Goal: Transaction & Acquisition: Purchase product/service

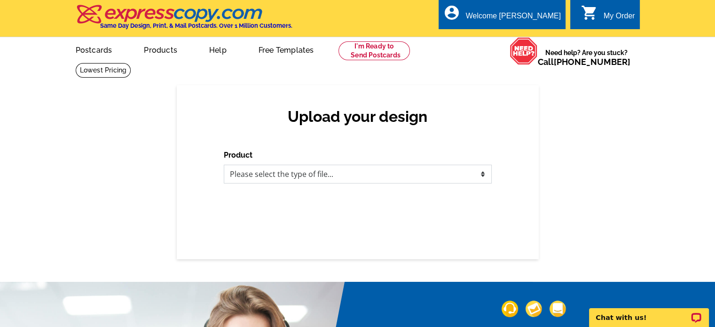
click at [339, 175] on select "Please select the type of file... Postcards Business Cards Letters and flyers G…" at bounding box center [358, 173] width 268 height 19
select select "1"
click at [224, 165] on select "Please select the type of file... Postcards Business Cards Letters and flyers G…" at bounding box center [358, 173] width 268 height 19
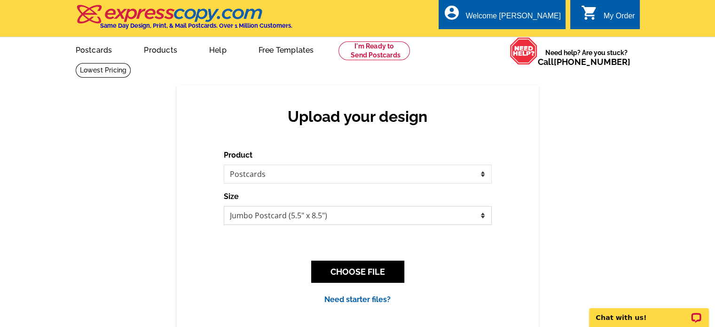
click at [281, 222] on select "Jumbo Postcard (5.5" x 8.5") Regular Postcard (4.25" x 5.6") Panoramic Postcard…" at bounding box center [358, 215] width 268 height 19
select select "14"
click at [224, 206] on select "Jumbo Postcard (5.5" x 8.5") Regular Postcard (4.25" x 5.6") Panoramic Postcard…" at bounding box center [358, 215] width 268 height 19
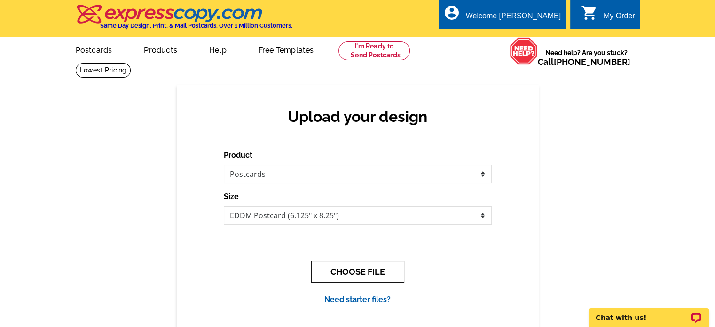
click at [347, 272] on button "CHOOSE FILE" at bounding box center [357, 271] width 93 height 22
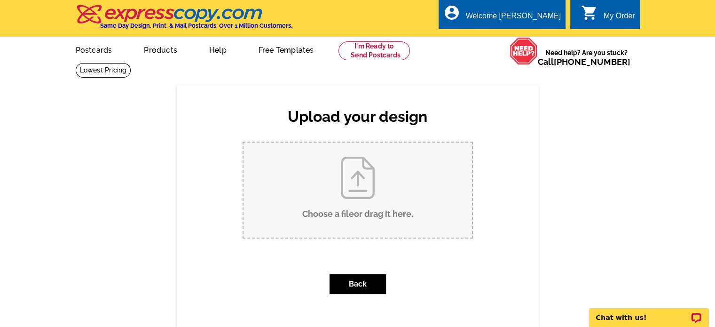
click at [364, 207] on input "Choose a file or drag it here ." at bounding box center [357, 189] width 228 height 95
type input "C:\fakepath\vermeer Postcard.pdf"
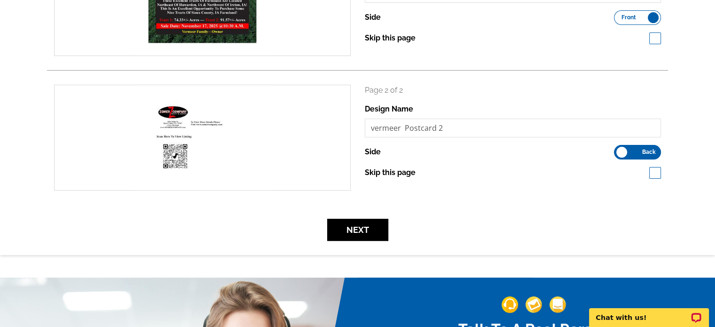
scroll to position [235, 0]
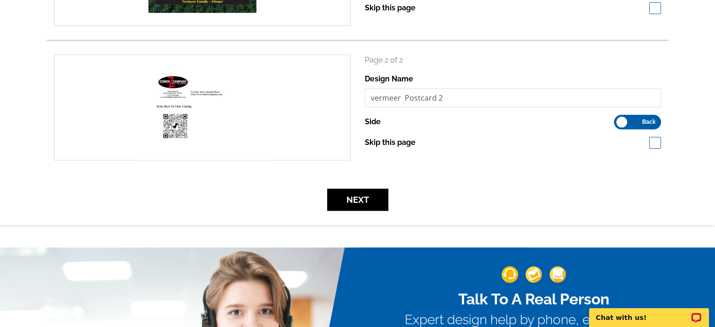
click at [352, 188] on form "search Page 1 of 2 Design Name vermeer Postcard 1 Side Front Back Side" at bounding box center [357, 65] width 621 height 290
click at [352, 197] on button "Next" at bounding box center [357, 199] width 61 height 22
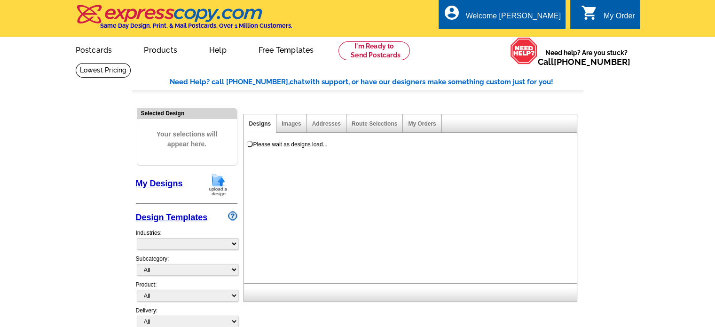
select select "785"
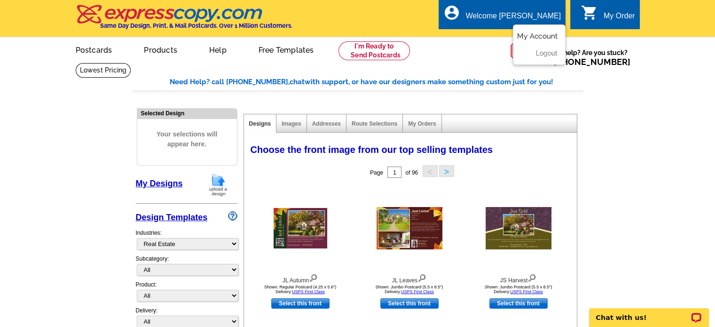
click at [547, 34] on link "My Account" at bounding box center [537, 36] width 40 height 8
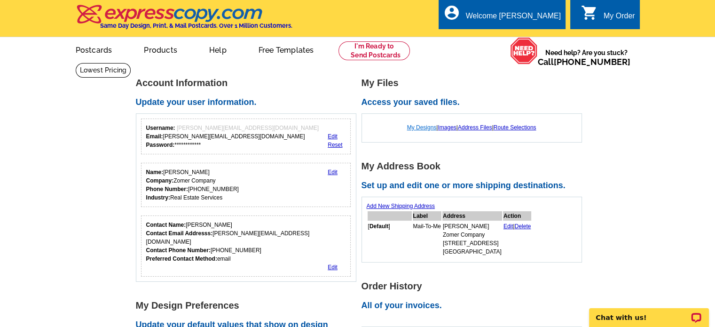
click at [415, 126] on link "My Designs" at bounding box center [422, 127] width 30 height 7
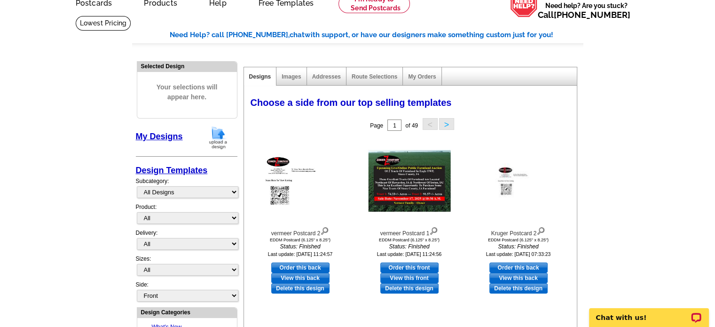
scroll to position [94, 0]
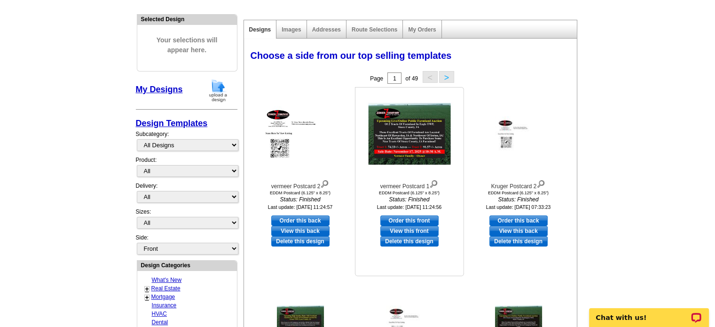
click at [396, 220] on link "Order this front" at bounding box center [409, 220] width 58 height 10
select select "14"
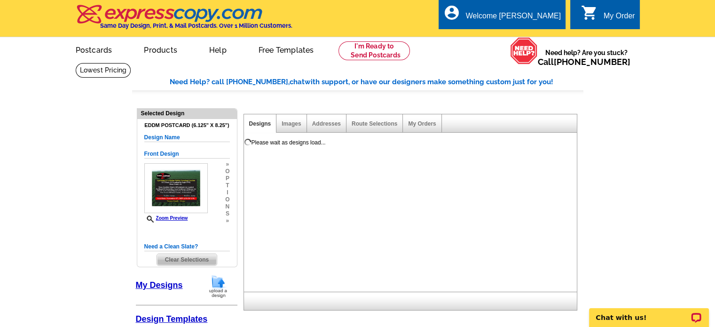
scroll to position [47, 0]
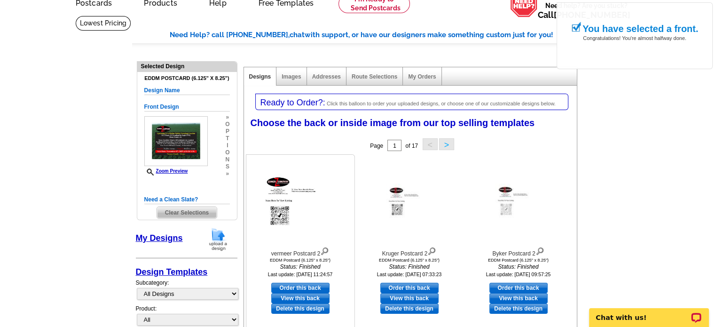
click at [305, 288] on link "Order this back" at bounding box center [300, 287] width 58 height 10
select select "front"
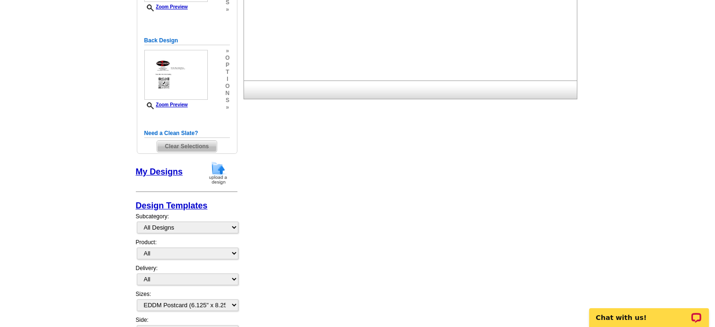
scroll to position [235, 0]
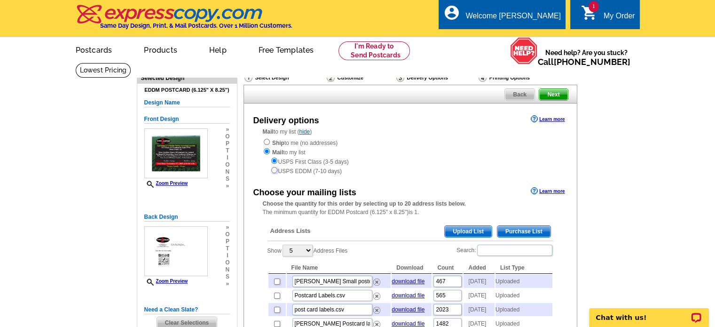
click at [276, 172] on input "radio" at bounding box center [274, 170] width 6 height 6
radio input "true"
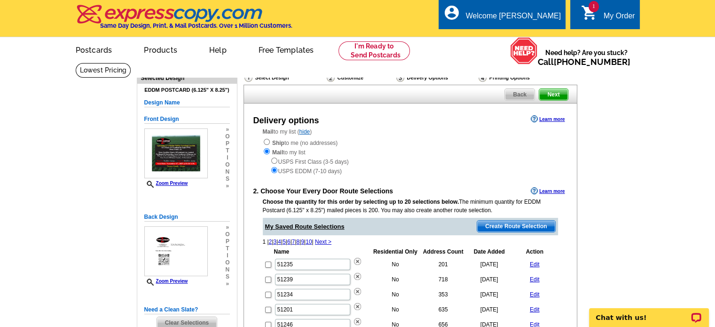
scroll to position [47, 0]
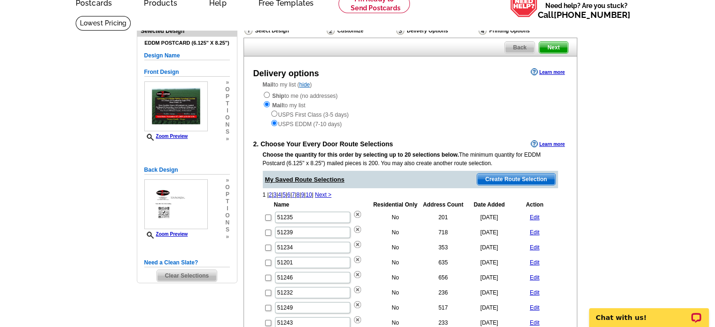
click at [494, 177] on span "Create Route Selection" at bounding box center [516, 178] width 78 height 11
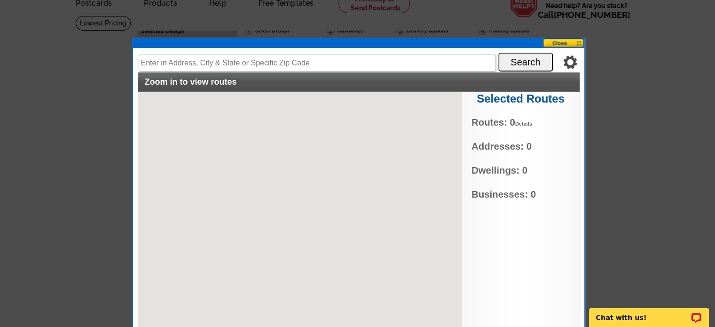
click at [263, 65] on input "text" at bounding box center [317, 63] width 357 height 17
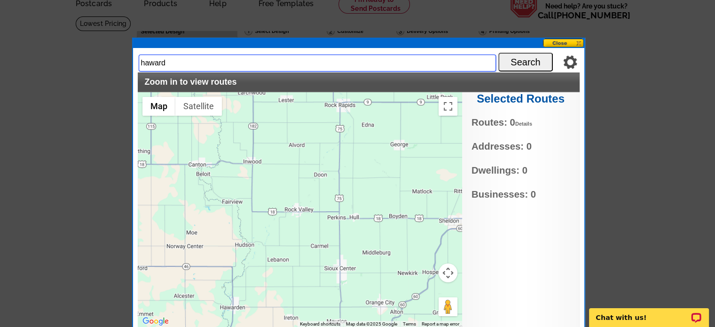
type input "hawarden, iowa"
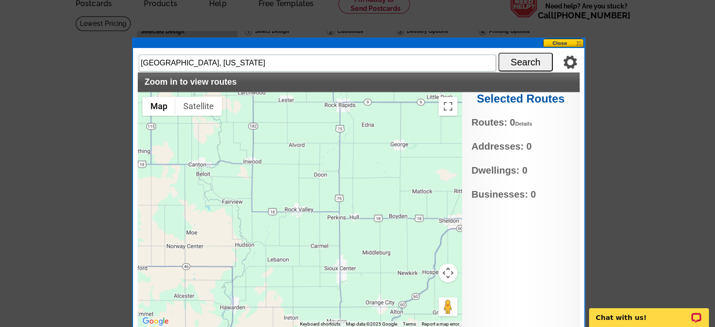
click at [519, 59] on button "Search" at bounding box center [525, 62] width 55 height 19
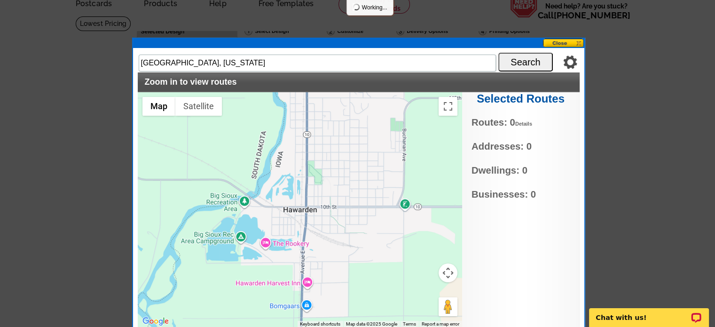
click at [451, 270] on button "Map camera controls" at bounding box center [447, 272] width 19 height 19
click at [419, 294] on button "Zoom out" at bounding box center [424, 296] width 19 height 19
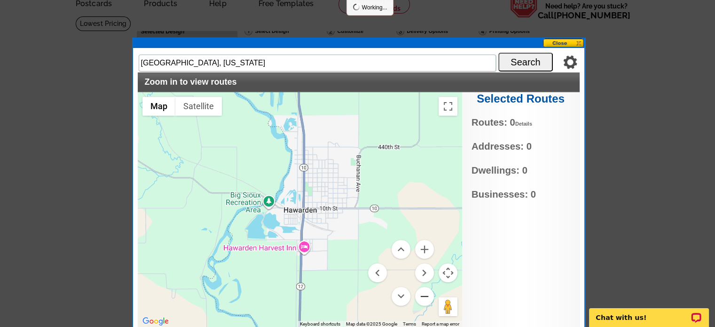
click at [419, 294] on button "Zoom out" at bounding box center [424, 296] width 19 height 19
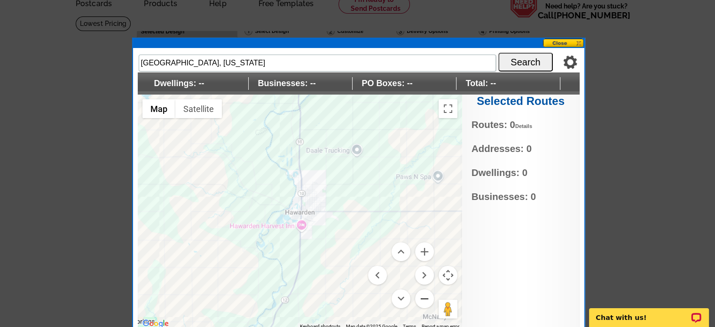
click at [425, 295] on button "Zoom out" at bounding box center [424, 298] width 19 height 19
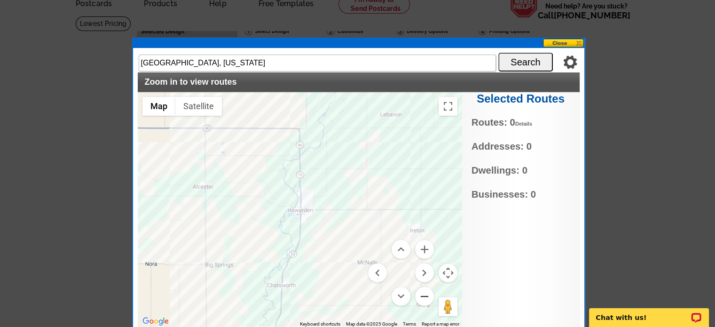
click at [425, 295] on button "Zoom out" at bounding box center [424, 296] width 19 height 19
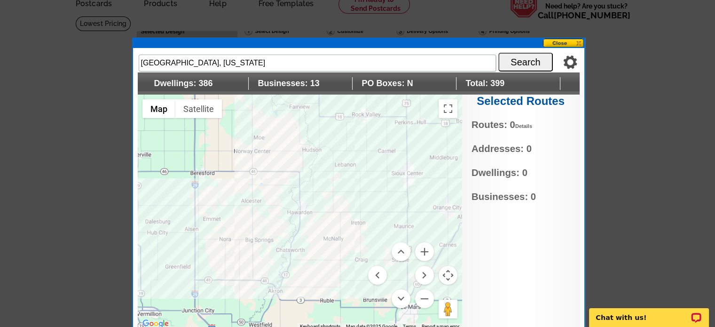
click at [359, 176] on div at bounding box center [300, 211] width 324 height 235
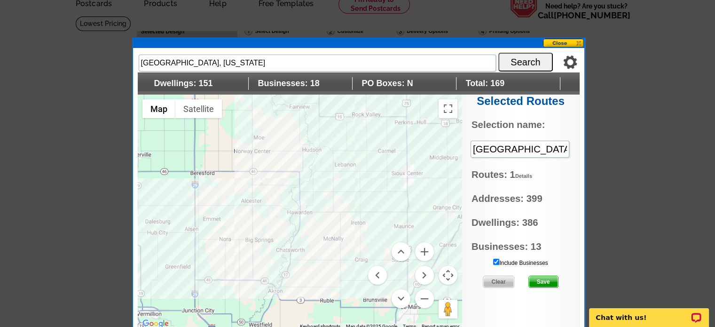
click at [351, 185] on div at bounding box center [300, 211] width 324 height 235
click at [542, 276] on span "Save" at bounding box center [543, 281] width 29 height 11
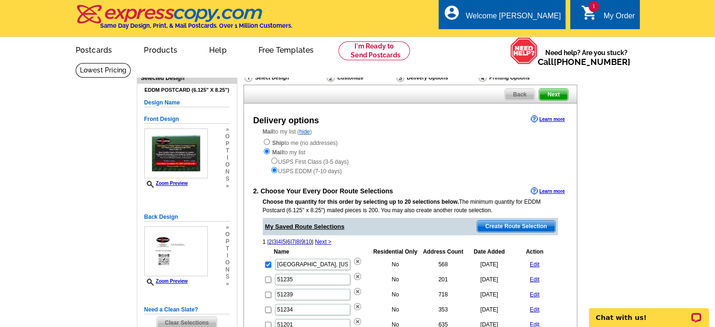
click at [536, 226] on span "Create Route Selection" at bounding box center [516, 225] width 78 height 11
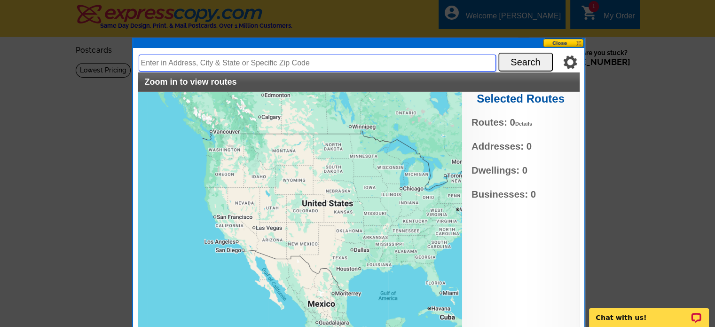
click at [224, 63] on input "text" at bounding box center [317, 63] width 357 height 17
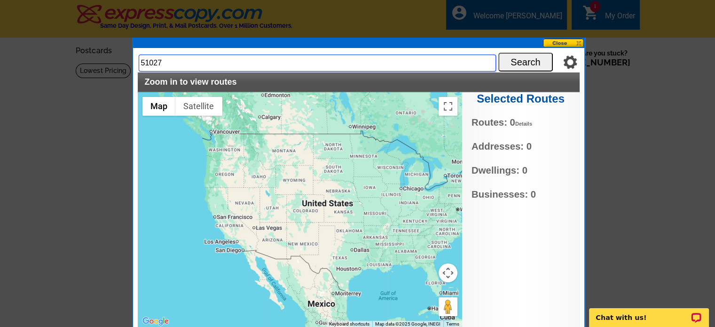
type input "51027"
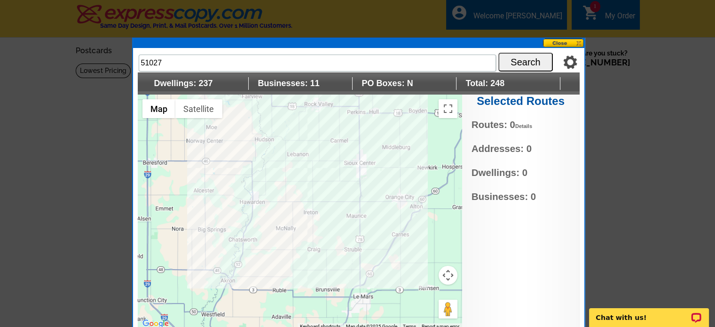
click at [317, 193] on div at bounding box center [300, 211] width 324 height 235
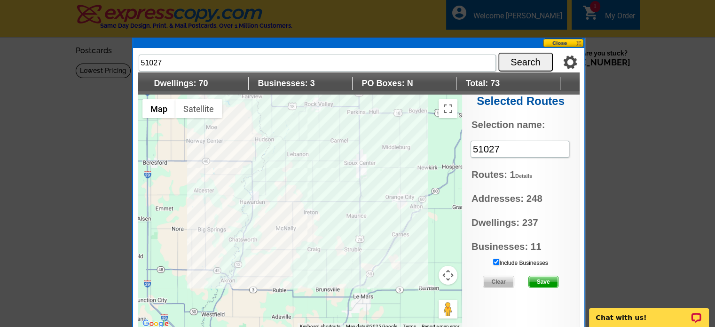
click at [277, 257] on div at bounding box center [300, 211] width 324 height 235
click at [538, 280] on span "Save" at bounding box center [543, 281] width 29 height 11
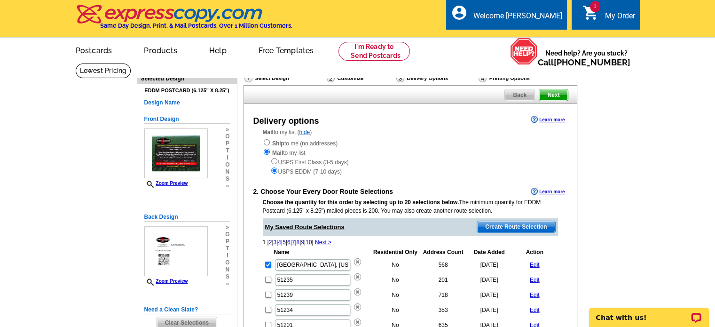
click at [507, 225] on span "Create Route Selection" at bounding box center [516, 226] width 78 height 11
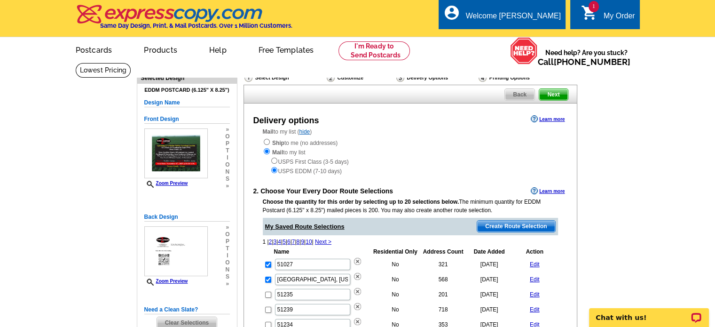
click at [501, 227] on span "Create Route Selection" at bounding box center [516, 225] width 78 height 11
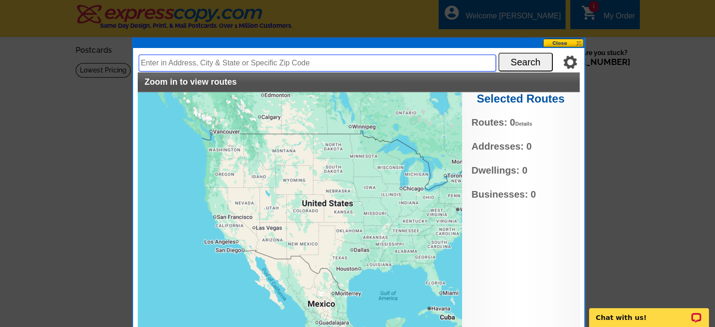
click at [186, 58] on input "text" at bounding box center [317, 63] width 357 height 17
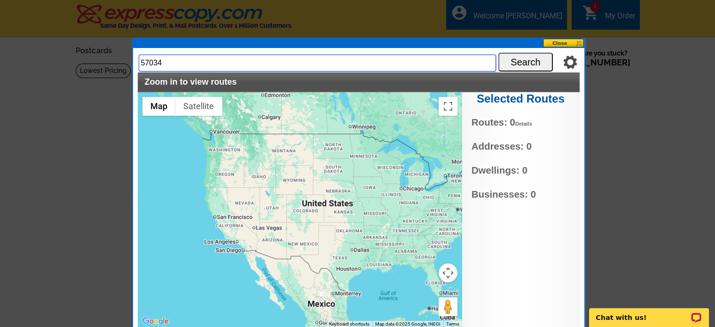
type input "57034"
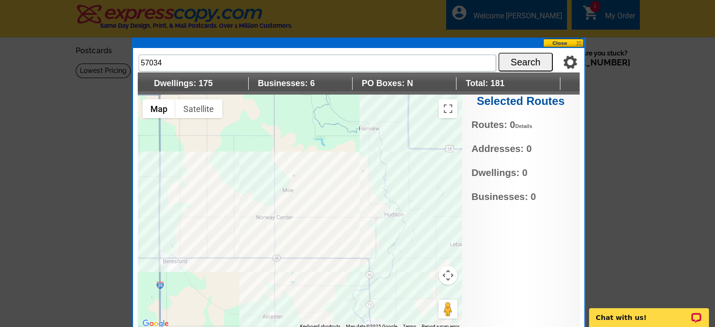
click at [345, 203] on div at bounding box center [300, 211] width 324 height 235
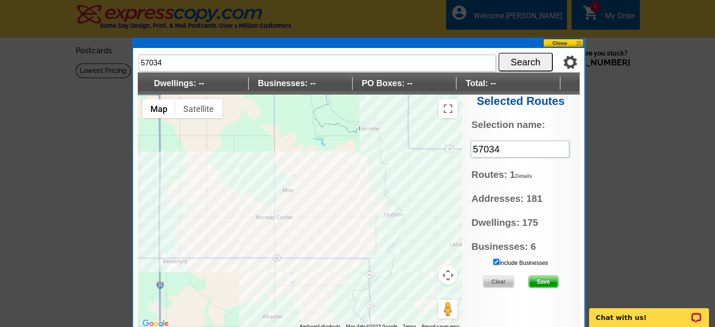
click at [545, 276] on span "Save" at bounding box center [543, 281] width 29 height 11
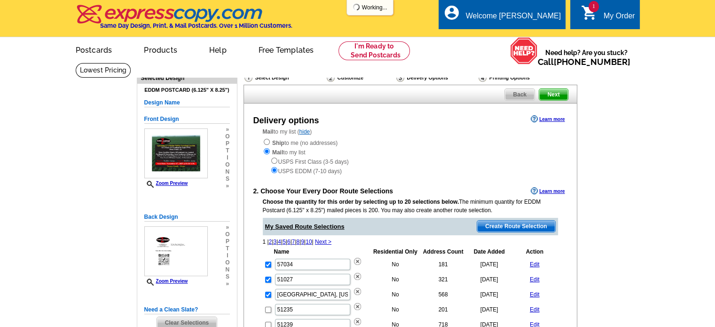
click at [492, 227] on span "Create Route Selection" at bounding box center [516, 225] width 78 height 11
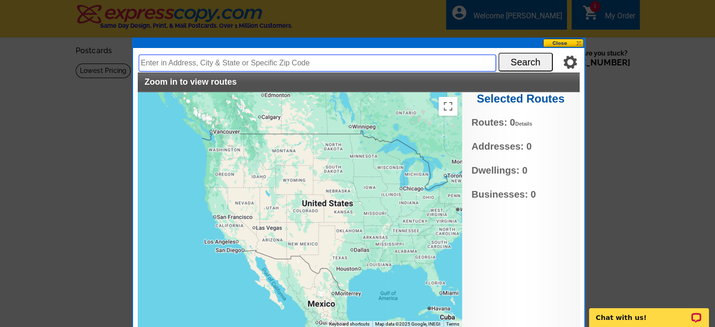
click at [253, 61] on input "text" at bounding box center [317, 63] width 357 height 17
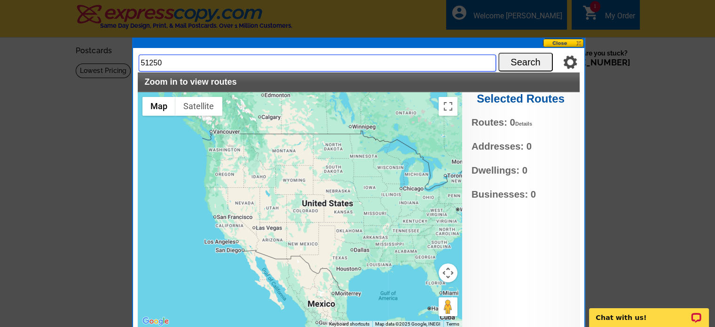
type input "51250"
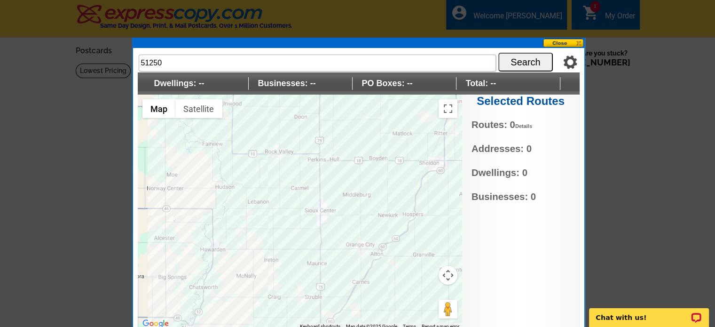
click at [310, 230] on div at bounding box center [300, 211] width 324 height 235
click at [311, 226] on div at bounding box center [300, 211] width 324 height 235
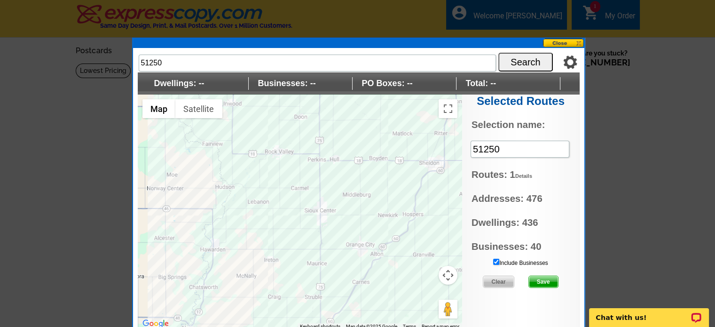
click at [541, 281] on span "Save" at bounding box center [543, 281] width 29 height 11
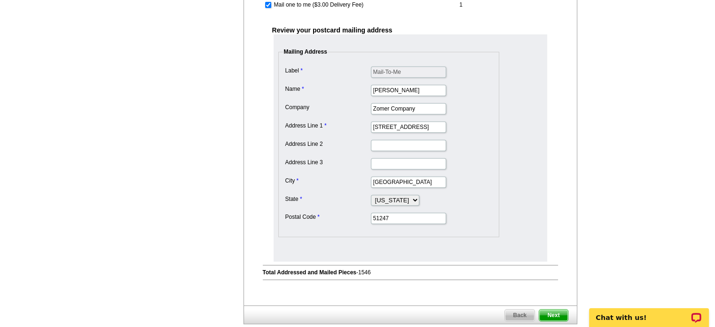
scroll to position [517, 0]
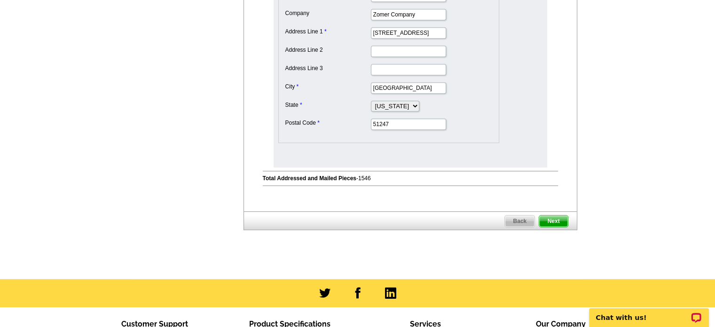
click at [555, 215] on span "Next" at bounding box center [553, 220] width 28 height 11
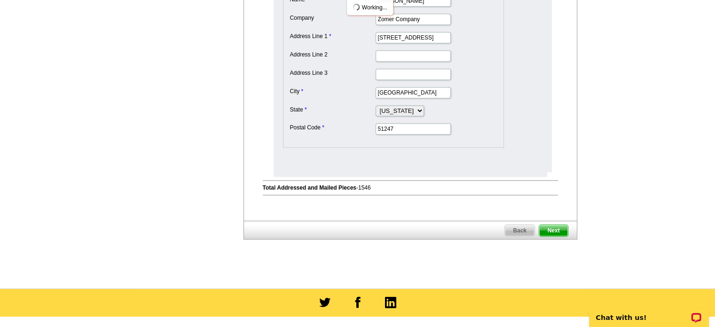
scroll to position [0, 0]
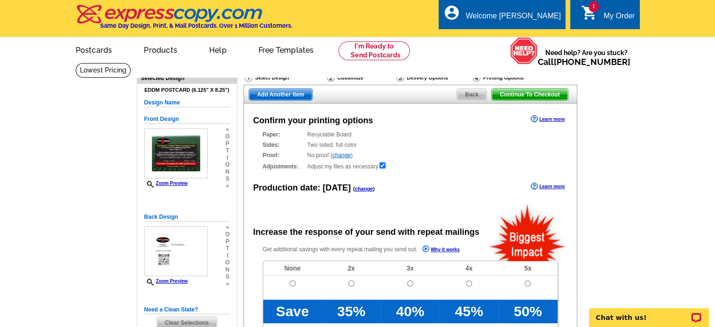
radio input "false"
click at [292, 285] on input "radio" at bounding box center [293, 283] width 6 height 6
radio input "true"
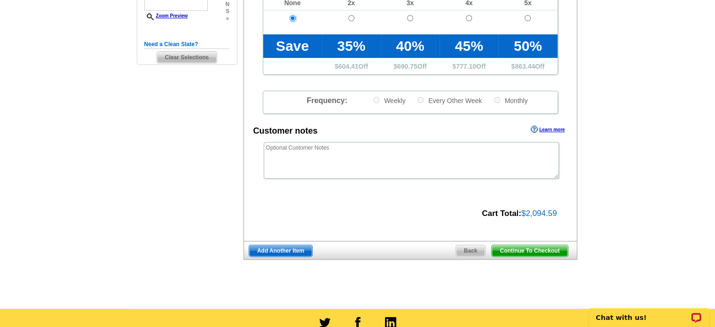
scroll to position [282, 0]
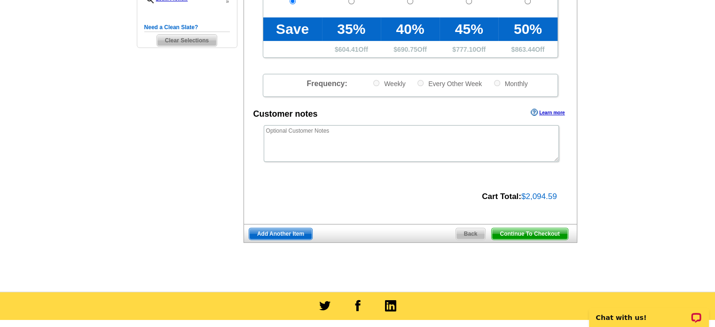
click at [539, 233] on span "Continue To Checkout" at bounding box center [530, 233] width 76 height 11
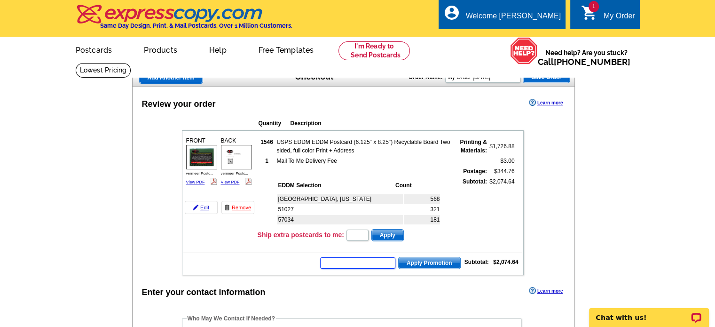
click at [342, 260] on input "text" at bounding box center [357, 262] width 75 height 11
paste input "HURRY40"
type input "HURRY40"
click at [423, 257] on span "Apply Promotion" at bounding box center [430, 262] width 62 height 11
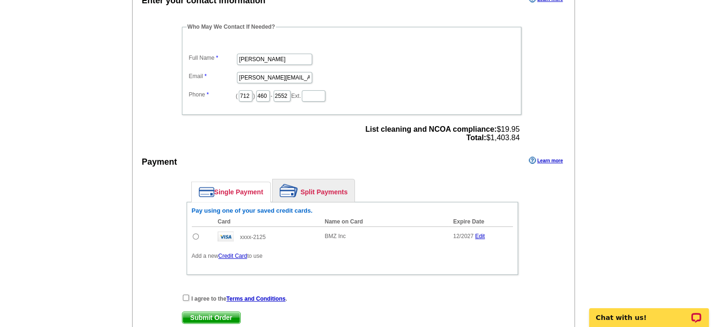
scroll to position [329, 0]
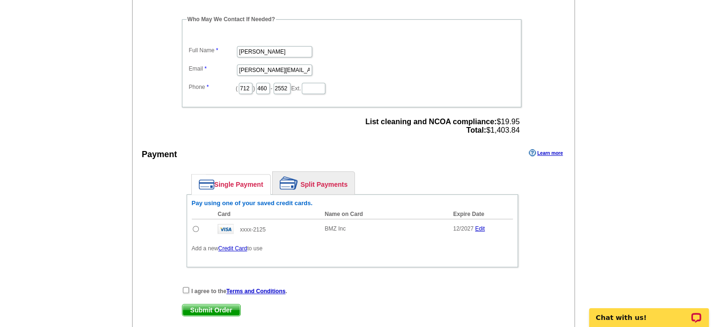
click at [194, 226] on input "radio" at bounding box center [196, 229] width 6 height 6
radio input "true"
click at [186, 287] on input "checkbox" at bounding box center [186, 290] width 6 height 6
checkbox input "true"
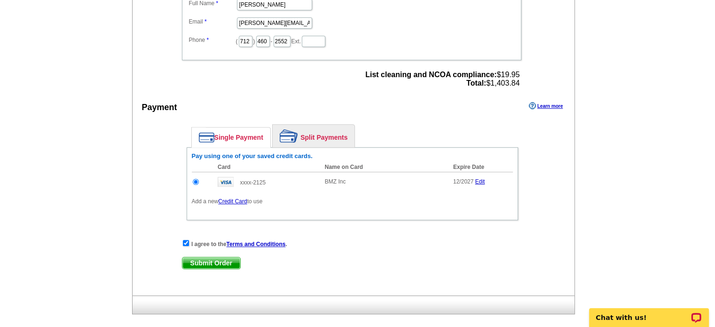
click at [205, 259] on span "Submit Order" at bounding box center [211, 262] width 58 height 11
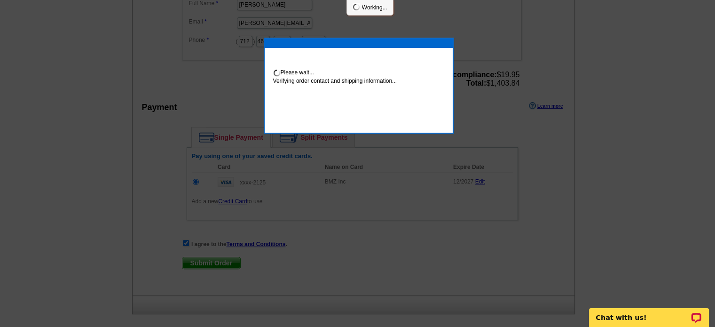
scroll to position [372, 0]
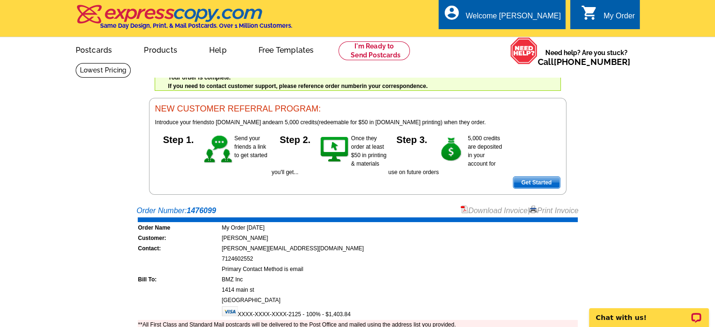
click at [555, 210] on link "Print Invoice" at bounding box center [553, 210] width 49 height 8
